Goal: Task Accomplishment & Management: Use online tool/utility

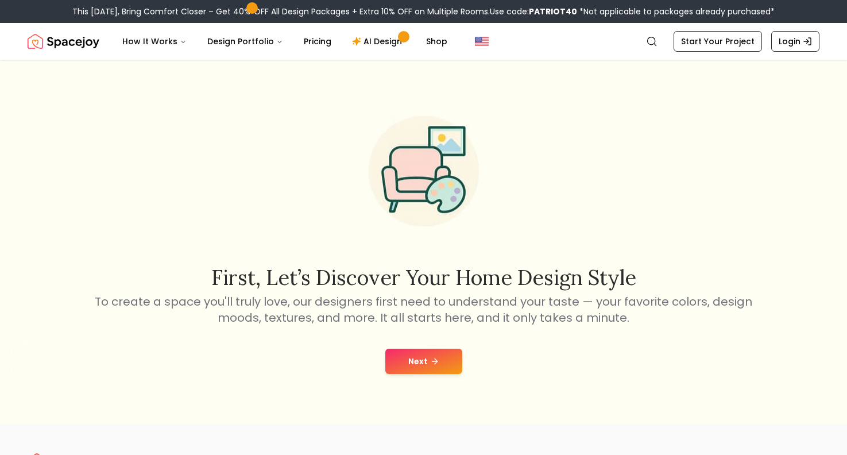
click at [403, 353] on button "Next" at bounding box center [423, 360] width 77 height 25
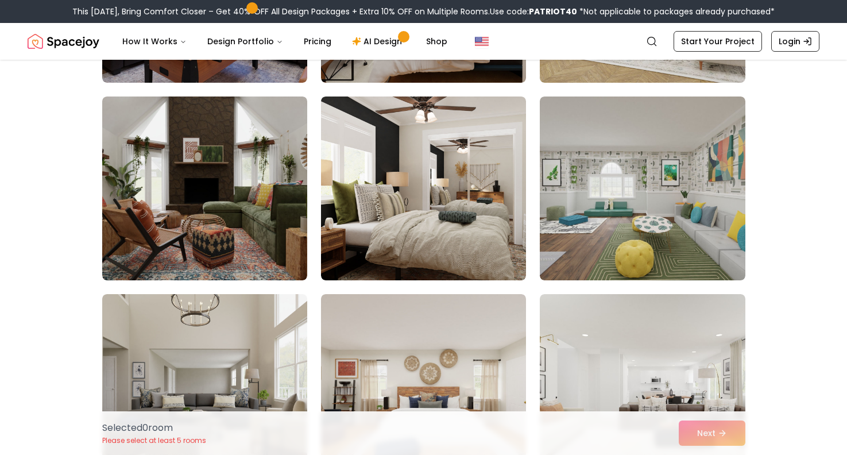
scroll to position [1250, 0]
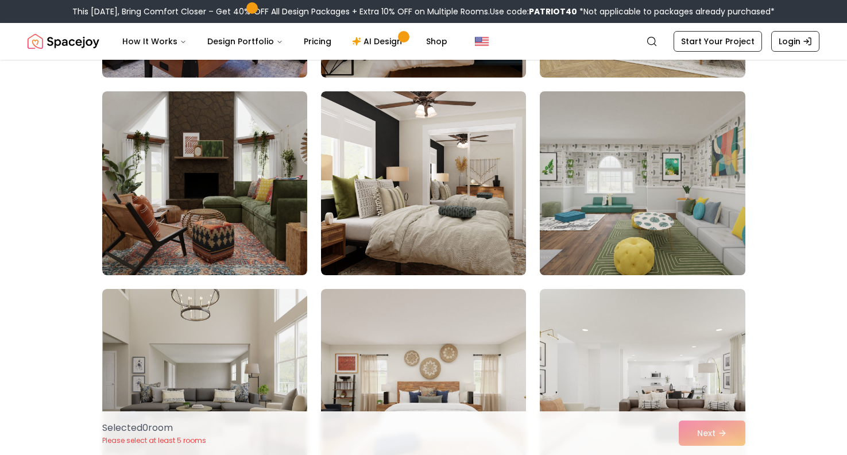
click at [641, 175] on img at bounding box center [642, 183] width 215 height 193
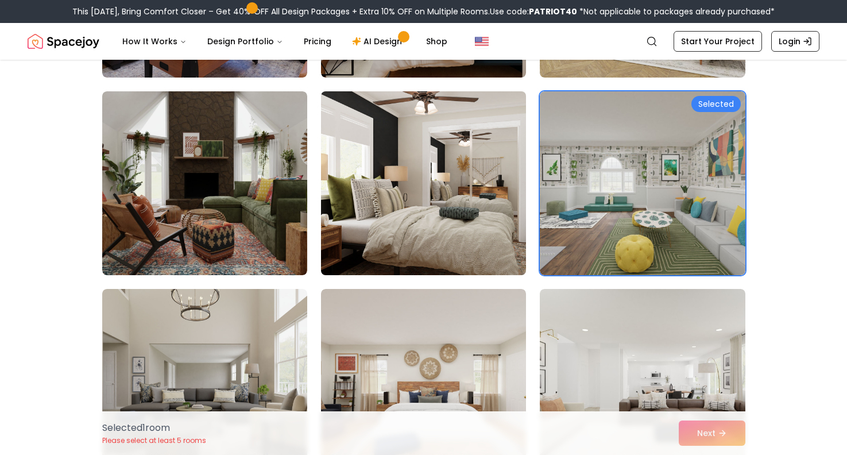
click at [465, 177] on img at bounding box center [423, 183] width 215 height 193
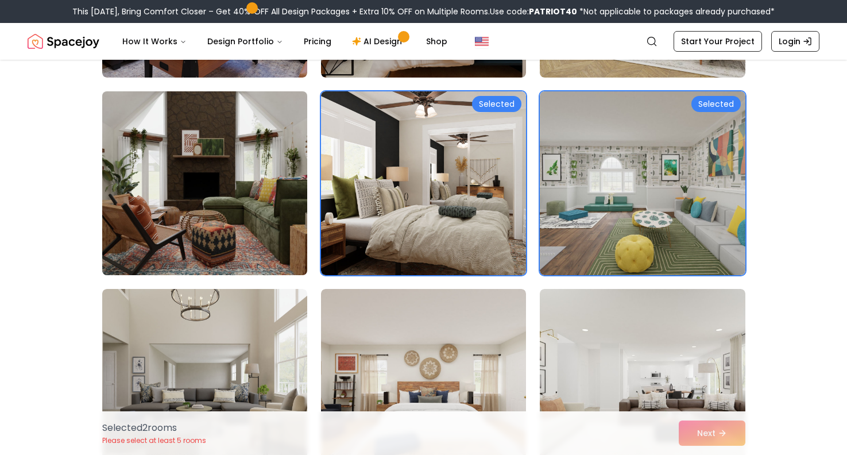
click at [230, 195] on img at bounding box center [204, 183] width 215 height 193
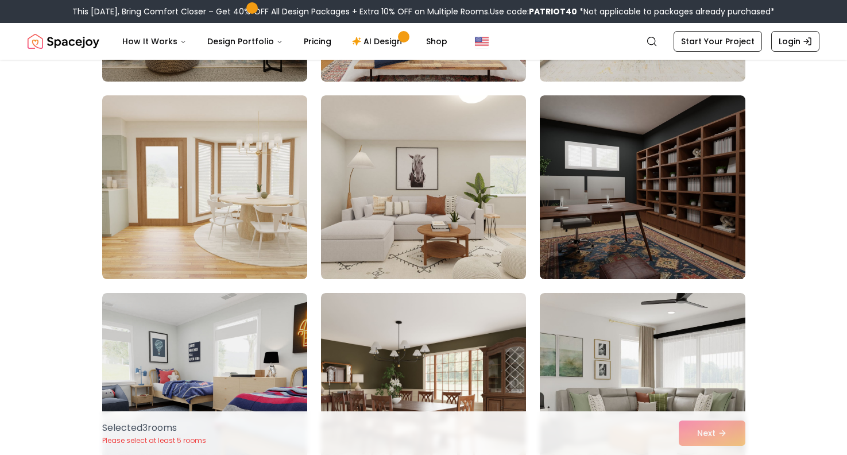
scroll to position [1645, 0]
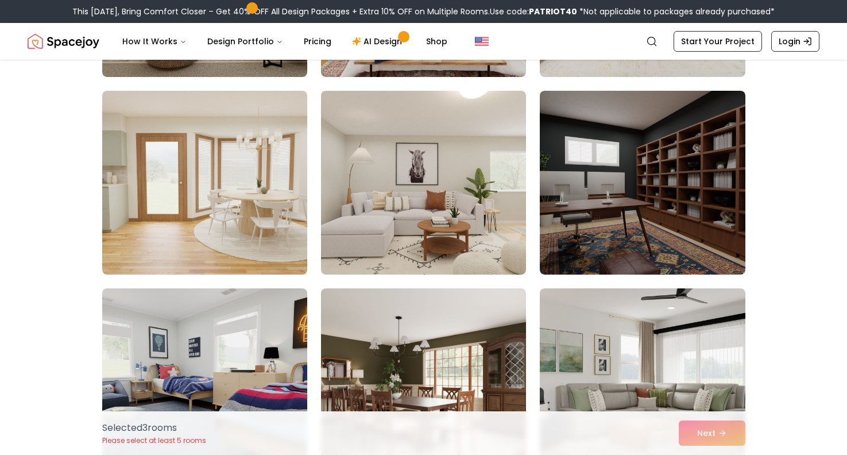
click at [230, 195] on img at bounding box center [204, 183] width 205 height 184
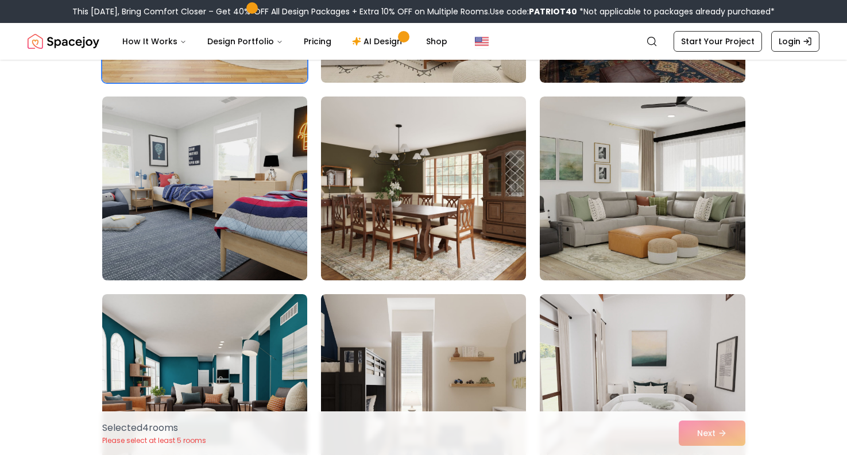
scroll to position [1840, 0]
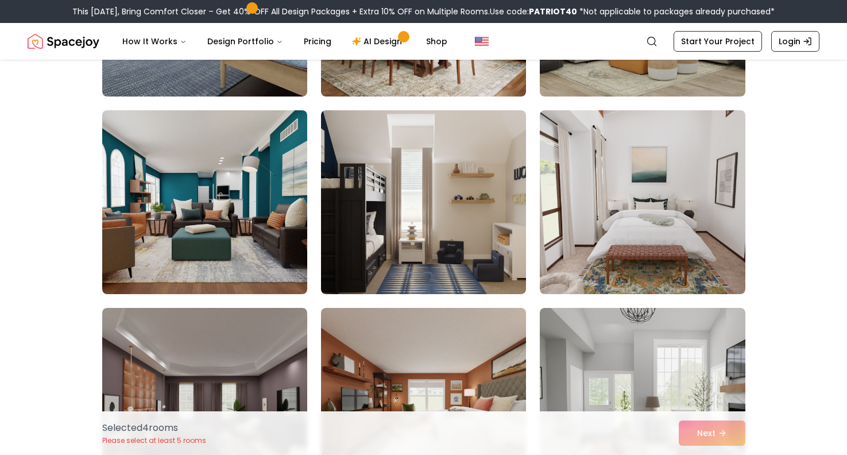
click at [230, 195] on img at bounding box center [204, 202] width 205 height 184
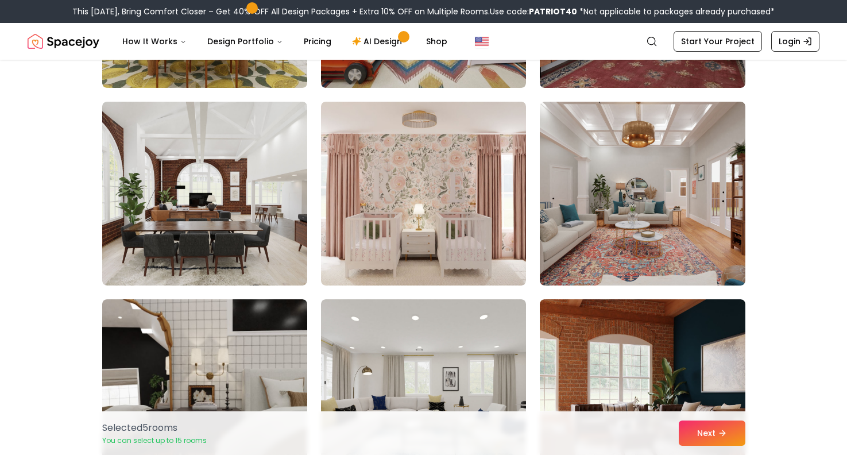
scroll to position [3218, 0]
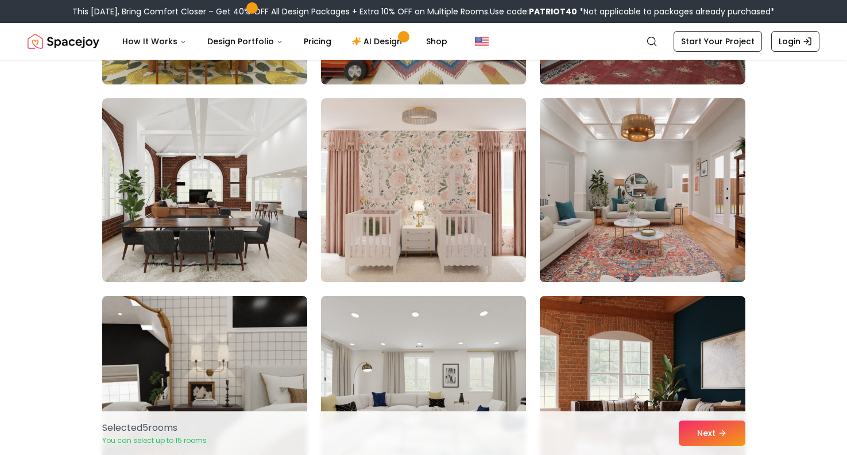
click at [641, 216] on img at bounding box center [642, 190] width 215 height 193
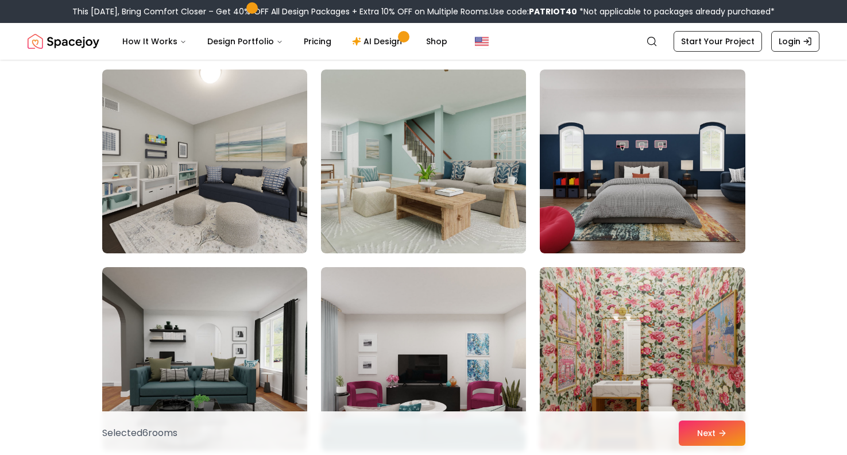
scroll to position [4452, 0]
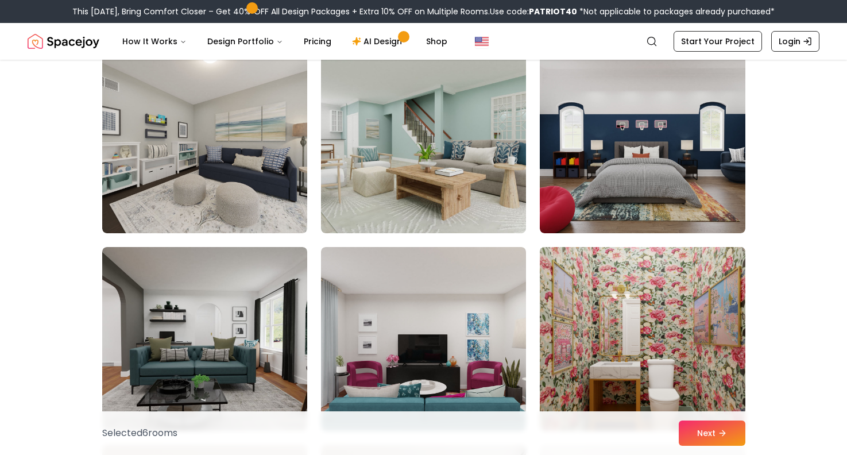
click at [587, 320] on img at bounding box center [642, 338] width 215 height 193
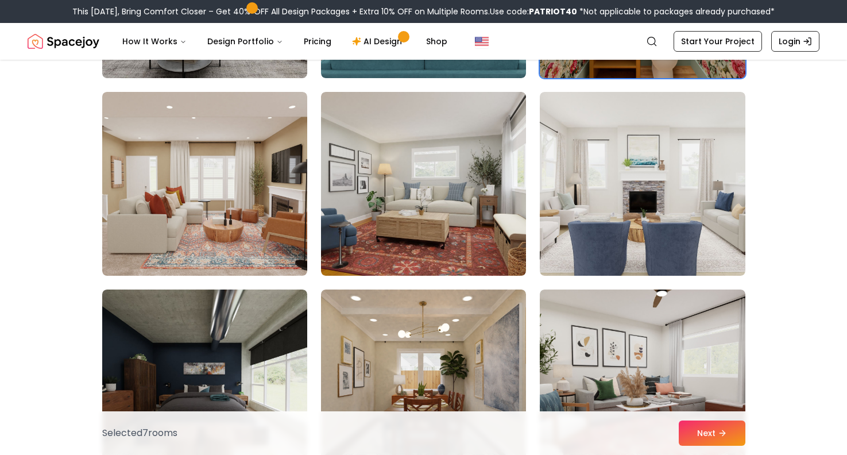
scroll to position [4809, 0]
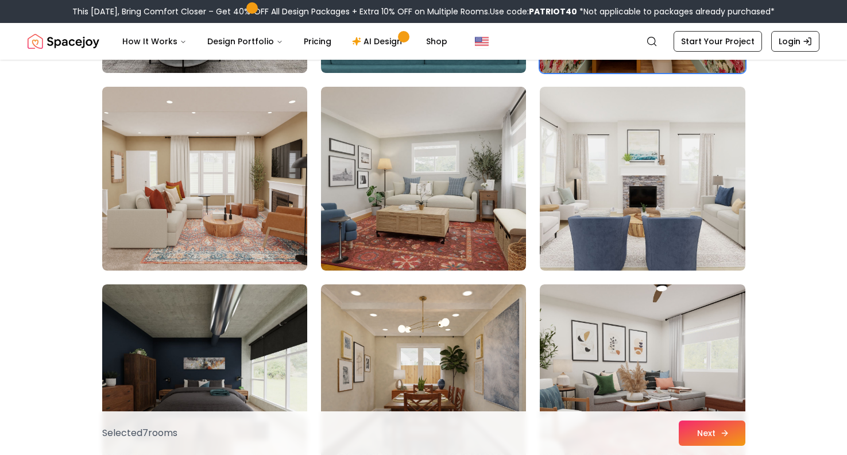
click at [719, 443] on button "Next" at bounding box center [712, 432] width 67 height 25
